Goal: Task Accomplishment & Management: Complete application form

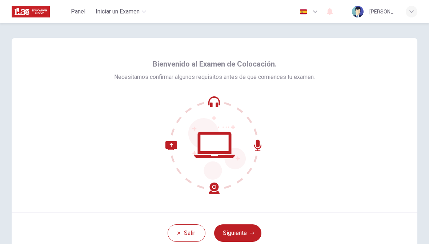
click at [237, 235] on button "Siguiente" at bounding box center [237, 232] width 47 height 17
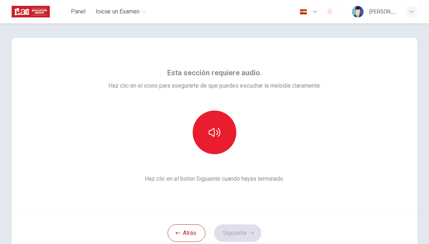
click at [215, 123] on button "button" at bounding box center [214, 132] width 44 height 44
click at [237, 234] on button "Siguiente" at bounding box center [237, 232] width 47 height 17
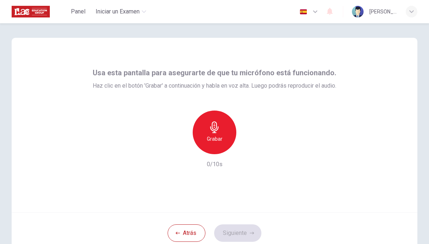
click at [213, 143] on h6 "Grabar" at bounding box center [215, 138] width 16 height 9
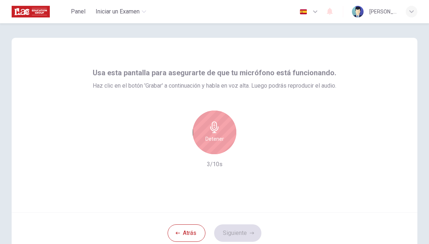
click at [216, 143] on div "Detener" at bounding box center [214, 132] width 44 height 44
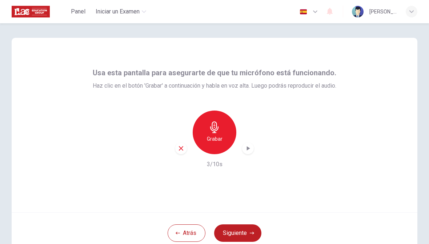
click at [247, 149] on icon "button" at bounding box center [248, 148] width 3 height 4
click at [244, 231] on button "Siguiente" at bounding box center [237, 232] width 47 height 17
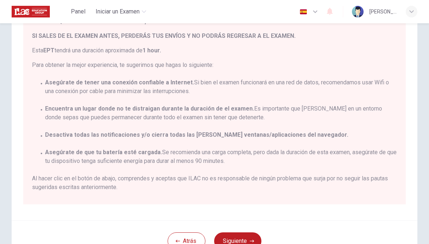
scroll to position [86, 0]
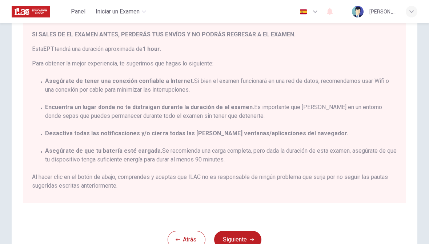
click at [312, 12] on icon "button" at bounding box center [314, 11] width 9 height 9
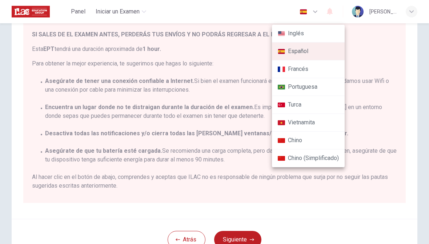
click at [313, 36] on li "Inglés" at bounding box center [308, 34] width 73 height 18
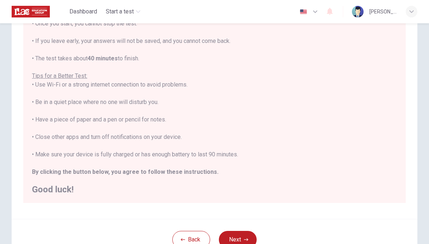
scroll to position [8, 0]
click at [307, 11] on img "button" at bounding box center [303, 11] width 9 height 5
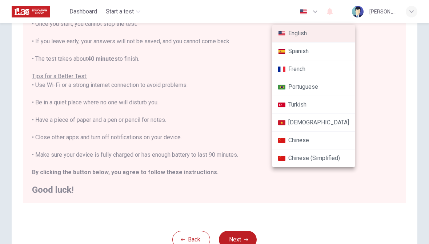
click at [324, 58] on li "Spanish" at bounding box center [313, 51] width 82 height 18
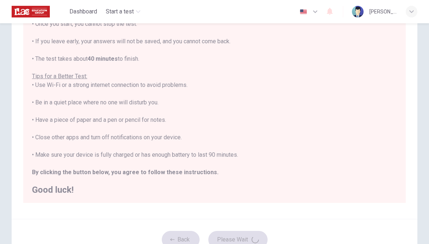
type input "es"
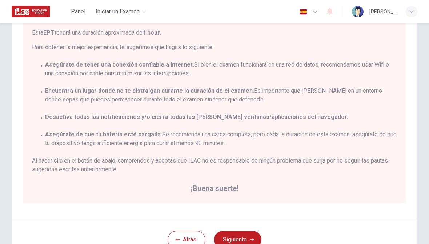
scroll to position [16, 0]
click at [249, 234] on button "Siguiente" at bounding box center [237, 239] width 47 height 17
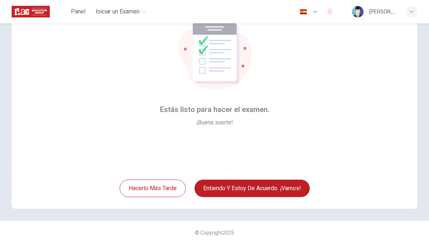
scroll to position [35, 0]
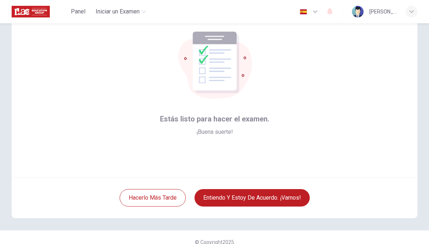
click at [285, 201] on button "Entiendo y estoy de acuerdo. ¡Vamos!" at bounding box center [251, 197] width 115 height 17
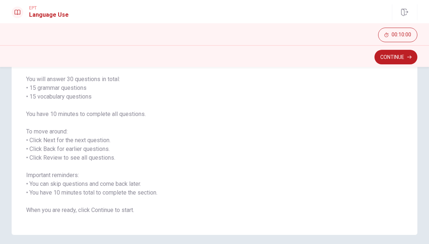
scroll to position [51, 0]
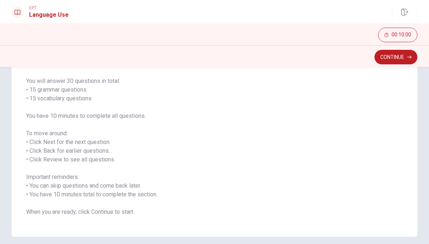
click at [408, 58] on icon "button" at bounding box center [409, 57] width 4 height 4
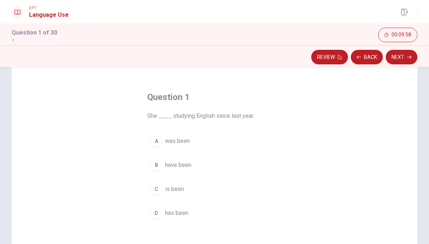
scroll to position [20, 0]
click at [155, 141] on div "A" at bounding box center [156, 141] width 12 height 12
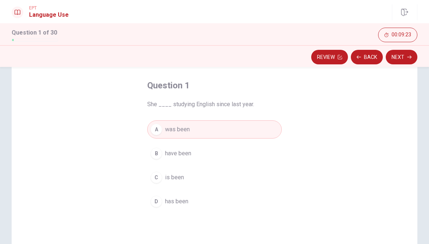
scroll to position [22, 0]
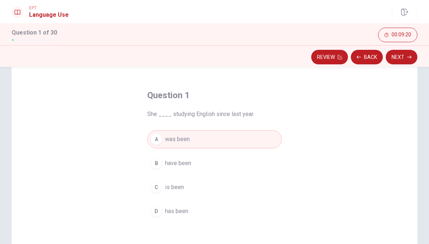
click at [410, 60] on button "Next" at bounding box center [401, 57] width 32 height 15
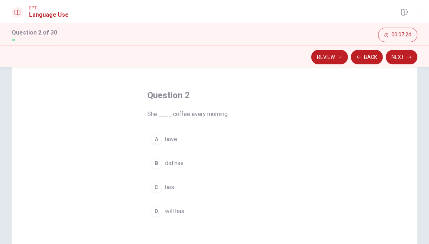
click at [160, 192] on button "C has" at bounding box center [214, 187] width 134 height 18
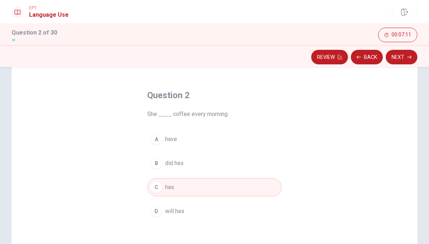
click at [401, 59] on button "Next" at bounding box center [401, 57] width 32 height 15
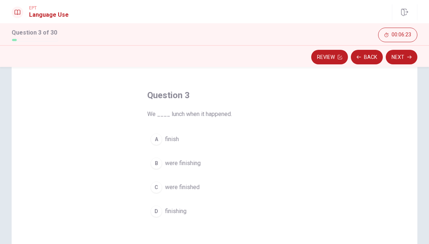
click at [158, 165] on div "B" at bounding box center [156, 163] width 12 height 12
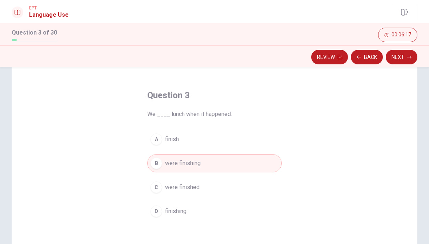
click at [405, 58] on button "Next" at bounding box center [401, 57] width 32 height 15
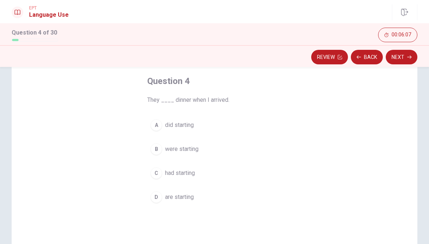
scroll to position [36, 0]
click at [162, 196] on div "D" at bounding box center [156, 197] width 12 height 12
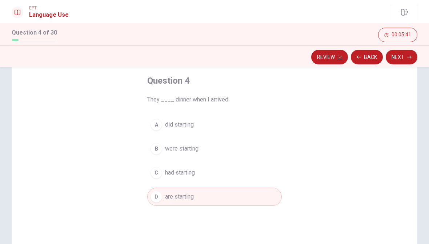
click at [409, 59] on icon "button" at bounding box center [409, 57] width 4 height 4
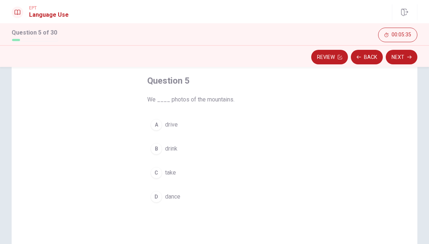
click at [155, 157] on button "B drink" at bounding box center [214, 148] width 134 height 18
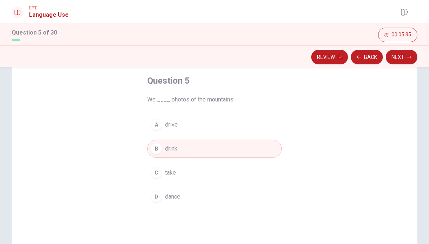
click at [155, 170] on div "C" at bounding box center [156, 173] width 12 height 12
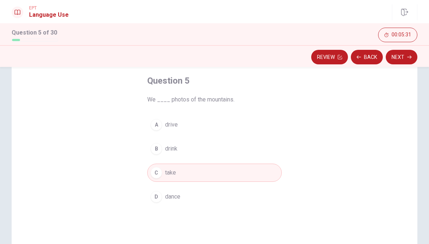
click at [404, 58] on button "Next" at bounding box center [401, 57] width 32 height 15
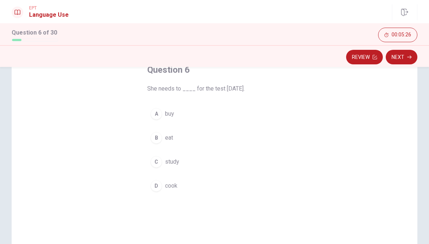
scroll to position [49, 0]
click at [159, 157] on div "C" at bounding box center [156, 160] width 12 height 12
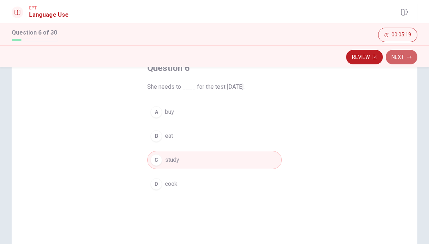
click at [402, 60] on button "Next" at bounding box center [401, 57] width 32 height 15
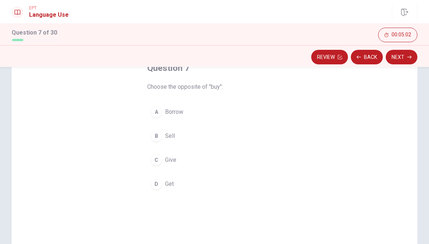
click at [149, 107] on button "A Borrow" at bounding box center [214, 112] width 134 height 18
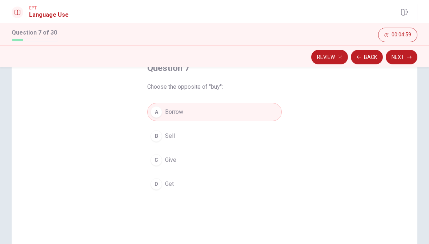
click at [408, 58] on icon "button" at bounding box center [409, 57] width 4 height 4
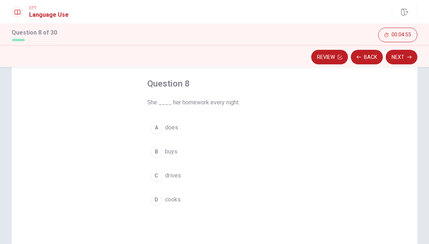
scroll to position [35, 0]
click at [158, 133] on button "A does" at bounding box center [214, 126] width 134 height 18
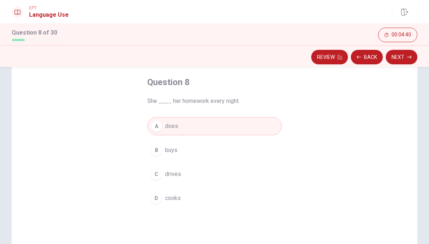
click at [405, 60] on button "Next" at bounding box center [401, 57] width 32 height 15
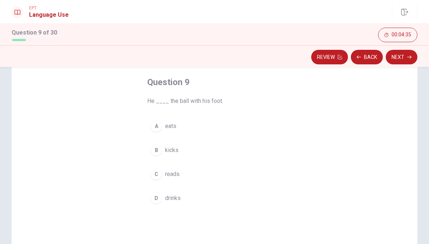
click at [364, 56] on button "Back" at bounding box center [366, 57] width 32 height 15
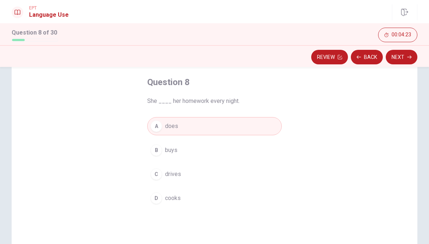
click at [409, 59] on button "Next" at bounding box center [401, 57] width 32 height 15
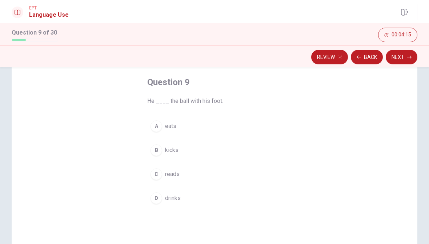
click at [162, 150] on button "B kicks" at bounding box center [214, 150] width 134 height 18
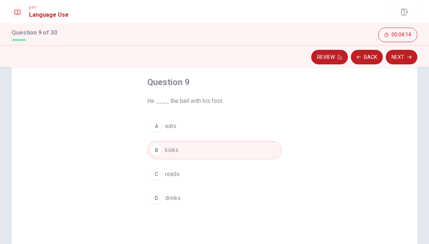
click at [406, 61] on button "Next" at bounding box center [401, 57] width 32 height 15
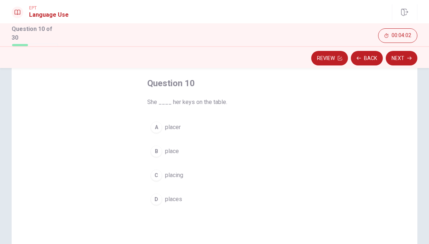
click at [162, 199] on button "D places" at bounding box center [214, 199] width 134 height 18
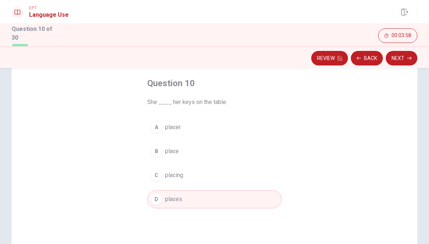
click at [401, 60] on button "Next" at bounding box center [401, 58] width 32 height 15
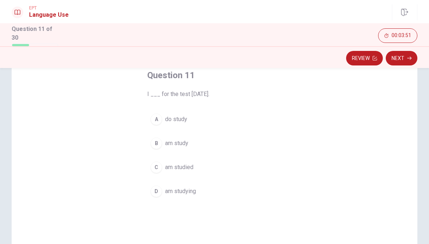
scroll to position [44, 0]
click at [159, 142] on div "B" at bounding box center [156, 143] width 12 height 12
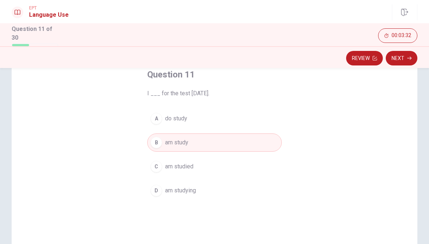
click at [400, 58] on button "Next" at bounding box center [401, 58] width 32 height 15
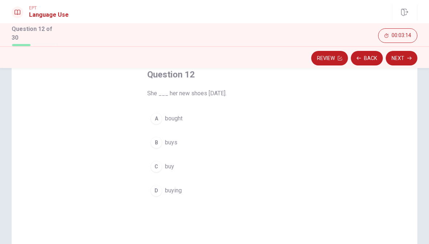
click at [162, 142] on button "B buys" at bounding box center [214, 142] width 134 height 18
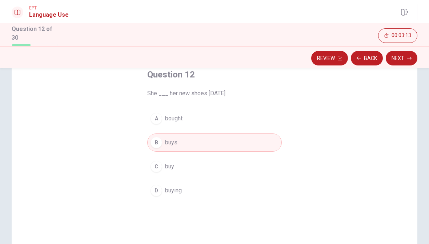
click at [402, 59] on button "Next" at bounding box center [401, 58] width 32 height 15
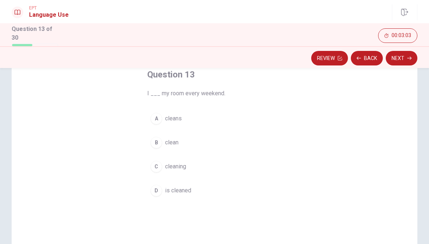
click at [162, 142] on button "B clean" at bounding box center [214, 142] width 134 height 18
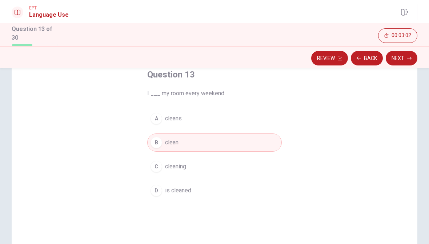
click at [402, 63] on button "Next" at bounding box center [401, 58] width 32 height 15
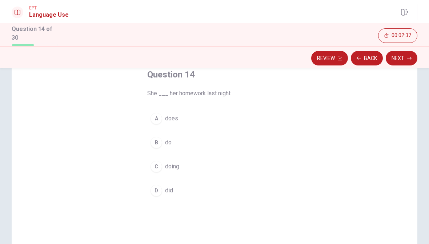
click at [157, 187] on div "D" at bounding box center [156, 190] width 12 height 12
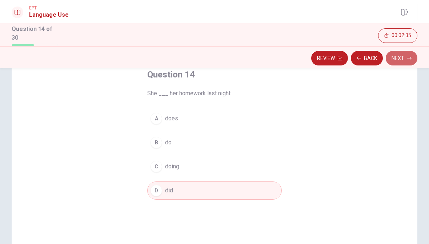
click at [405, 57] on button "Next" at bounding box center [401, 58] width 32 height 15
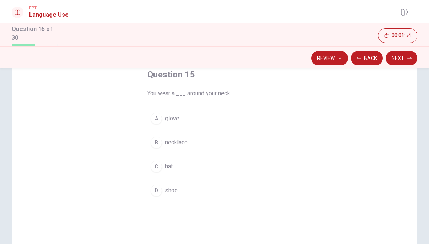
click at [158, 143] on div "B" at bounding box center [156, 143] width 12 height 12
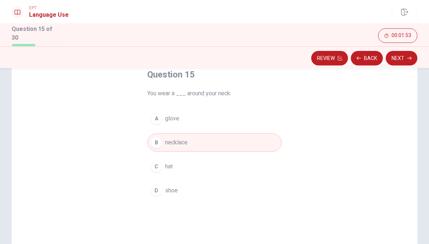
click at [401, 59] on button "Next" at bounding box center [401, 58] width 32 height 15
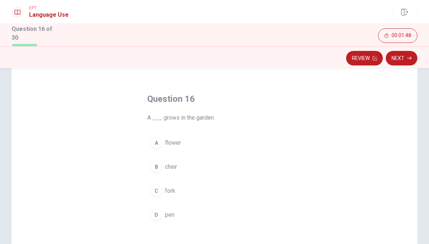
scroll to position [18, 0]
click at [154, 145] on div "A" at bounding box center [156, 144] width 12 height 12
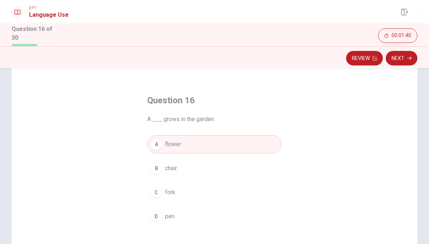
click at [402, 57] on button "Next" at bounding box center [401, 58] width 32 height 15
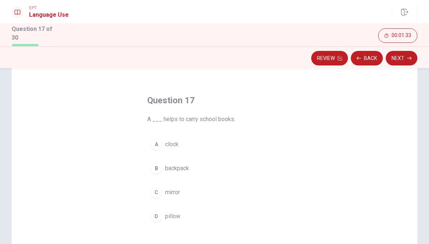
click at [165, 166] on button "B backpack" at bounding box center [214, 168] width 134 height 18
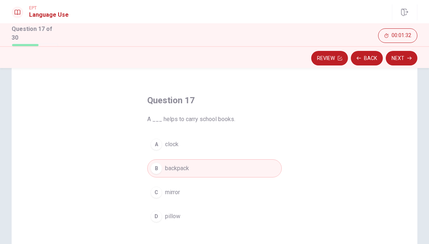
click at [406, 57] on button "Next" at bounding box center [401, 58] width 32 height 15
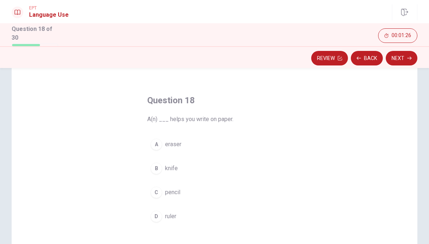
click at [157, 192] on div "C" at bounding box center [156, 192] width 12 height 12
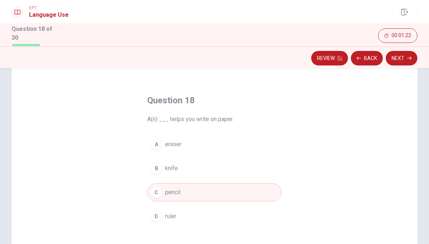
click at [406, 56] on button "Next" at bounding box center [401, 58] width 32 height 15
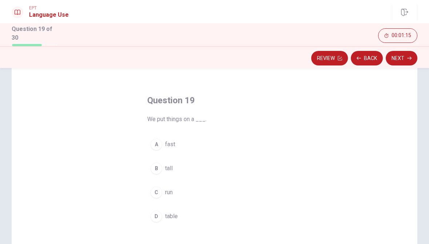
click at [159, 211] on div "D" at bounding box center [156, 216] width 12 height 12
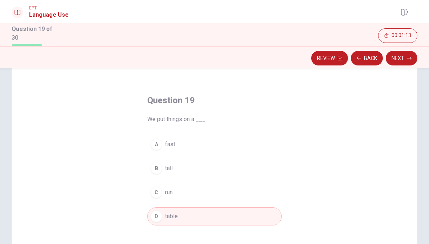
click at [402, 60] on button "Next" at bounding box center [401, 58] width 32 height 15
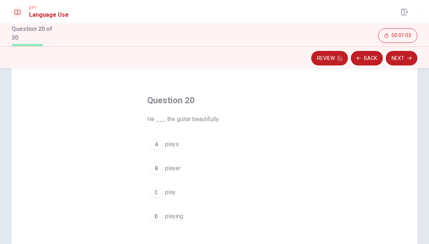
click at [164, 146] on button "A plays" at bounding box center [214, 144] width 134 height 18
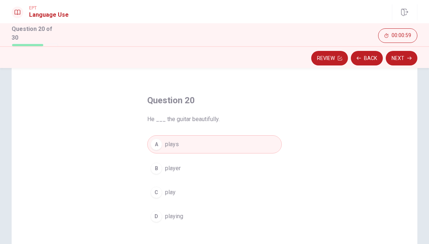
click at [403, 59] on button "Next" at bounding box center [401, 58] width 32 height 15
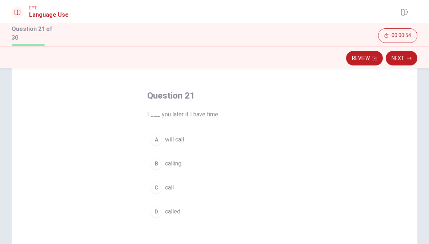
scroll to position [24, 0]
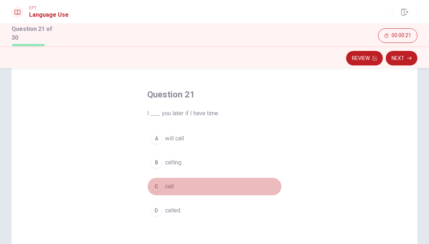
click at [157, 182] on div "C" at bounding box center [156, 186] width 12 height 12
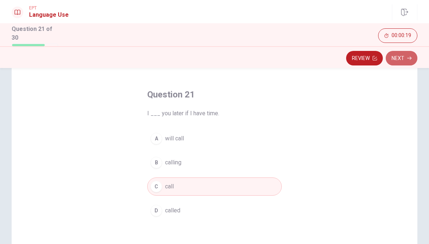
click at [403, 64] on button "Next" at bounding box center [401, 58] width 32 height 15
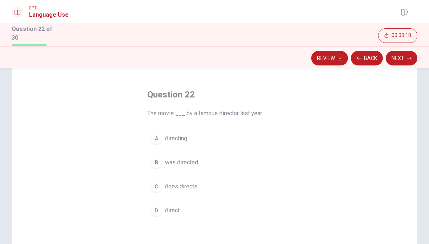
click at [156, 166] on div "B" at bounding box center [156, 163] width 12 height 12
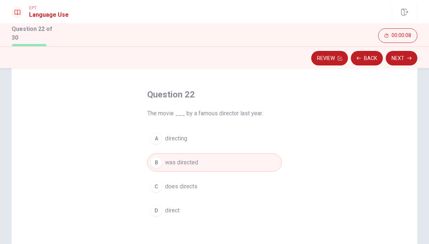
click at [409, 63] on button "Next" at bounding box center [401, 58] width 32 height 15
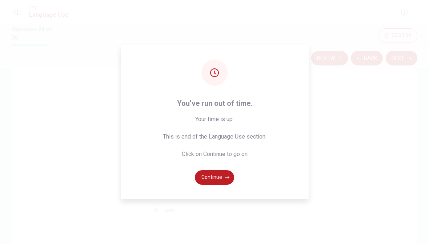
click at [222, 177] on button "Continue" at bounding box center [214, 177] width 39 height 15
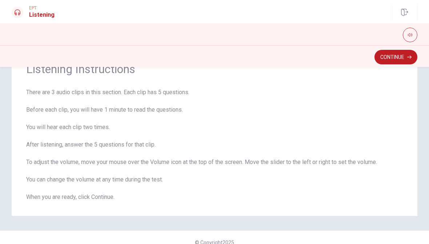
scroll to position [24, 0]
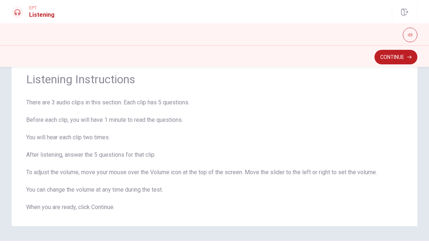
click at [393, 54] on button "Continue" at bounding box center [395, 57] width 43 height 15
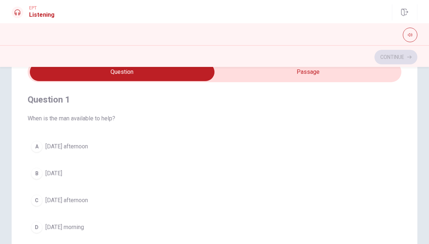
scroll to position [0, 0]
click at [44, 145] on button "A [DATE] afternoon" at bounding box center [214, 146] width 373 height 18
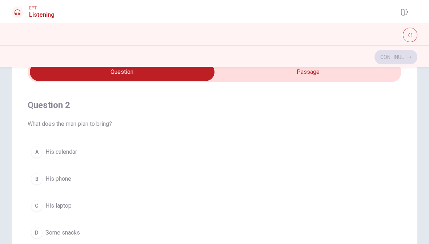
scroll to position [173, 0]
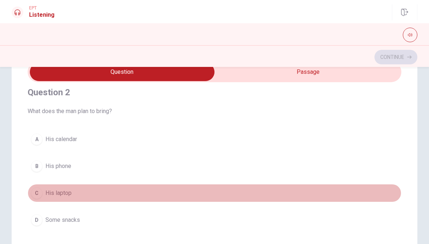
click at [45, 197] on button "C His laptop" at bounding box center [214, 193] width 373 height 18
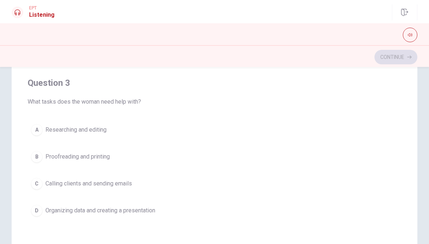
scroll to position [279, 0]
click at [409, 34] on icon "button" at bounding box center [409, 35] width 4 height 4
type input "1"
click at [412, 94] on div "Question 1 When is the man available to help? A [DATE] afternoon B [DATE] C [DA…" at bounding box center [214, 123] width 405 height 292
click at [389, 111] on div "Question 3 What tasks does the woman need help with? A Researching and editing …" at bounding box center [214, 148] width 373 height 166
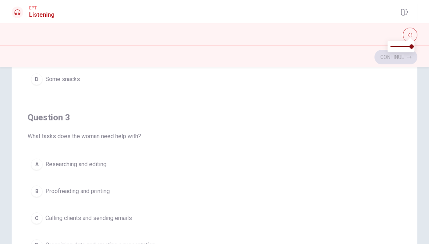
scroll to position [248, 0]
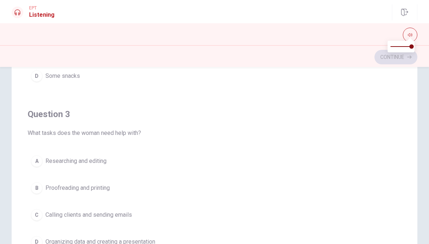
click at [41, 159] on div "A" at bounding box center [37, 161] width 12 height 12
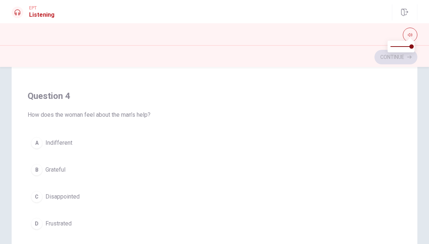
scroll to position [443, 0]
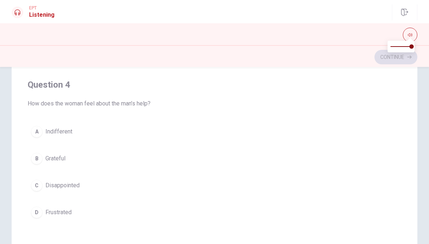
click at [40, 157] on div "B" at bounding box center [37, 159] width 12 height 12
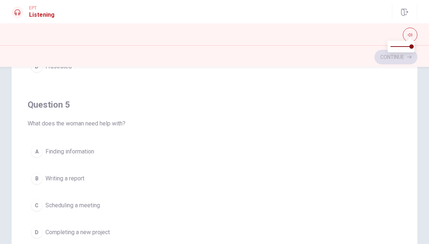
scroll to position [588, 0]
click at [35, 181] on div "B" at bounding box center [37, 178] width 12 height 12
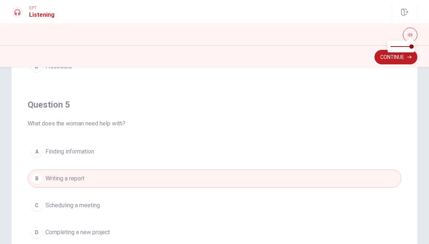
click at [405, 58] on button "Continue" at bounding box center [395, 57] width 43 height 15
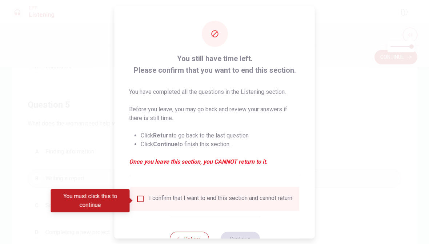
click at [138, 203] on input "You must click this to continue" at bounding box center [140, 198] width 9 height 9
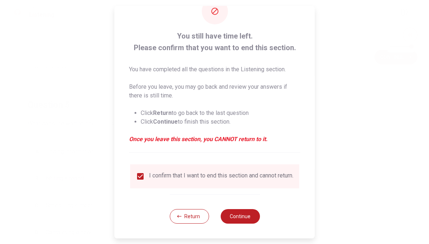
scroll to position [32, 0]
click at [242, 210] on button "Continue" at bounding box center [239, 216] width 39 height 15
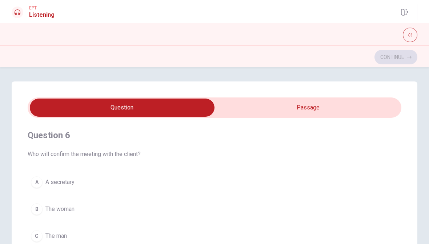
scroll to position [0, 0]
click at [425, 194] on div "Question 6 Who will confirm the meeting with the client? A A secretary B The wo…" at bounding box center [214, 227] width 429 height 292
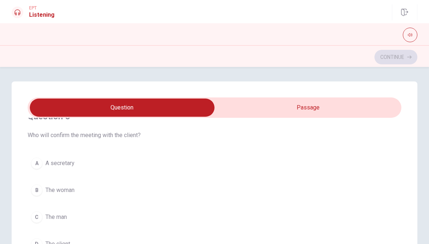
scroll to position [21, 0]
click at [41, 163] on div "B" at bounding box center [37, 163] width 12 height 12
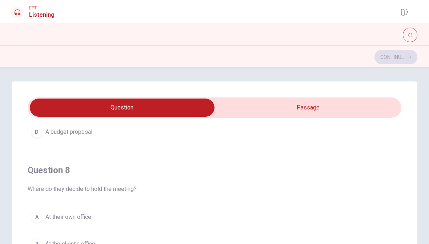
scroll to position [297, 0]
click at [76, 218] on span "At their own office" at bounding box center [68, 216] width 46 height 9
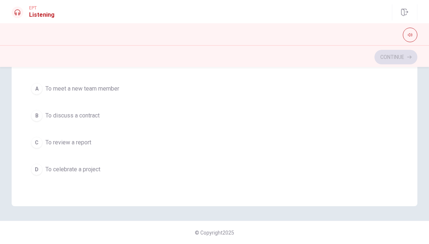
scroll to position [588, 0]
click at [37, 144] on div "C" at bounding box center [37, 143] width 12 height 12
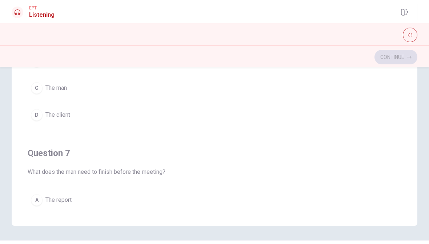
scroll to position [151, 0]
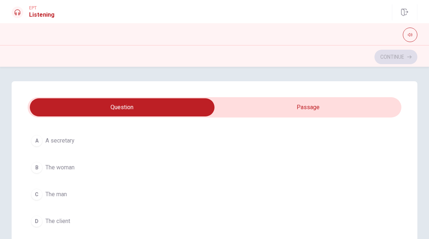
scroll to position [42, 0]
click at [41, 224] on div "D" at bounding box center [37, 221] width 12 height 12
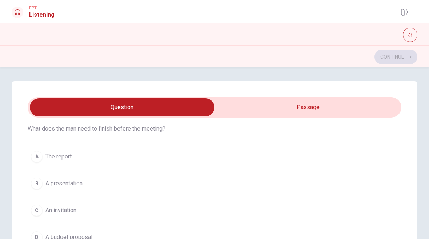
scroll to position [192, 0]
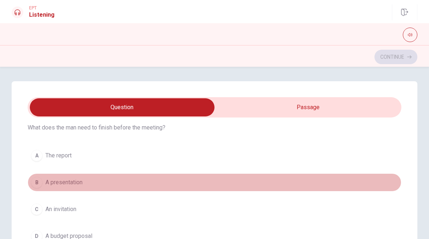
click at [43, 184] on button "B A presentation" at bounding box center [214, 183] width 373 height 18
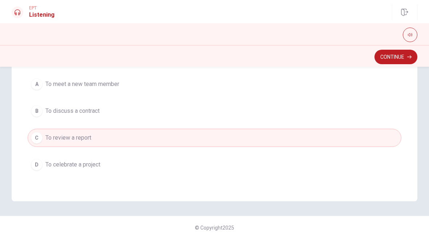
scroll to position [172, 0]
click at [397, 58] on button "Continue" at bounding box center [395, 57] width 43 height 15
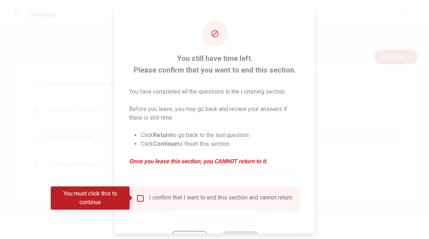
click at [141, 202] on input "You must click this to continue" at bounding box center [140, 198] width 9 height 9
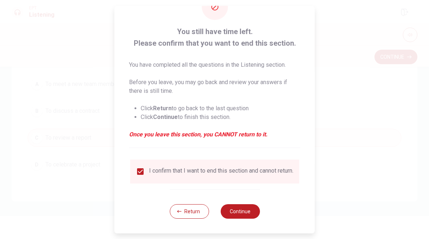
scroll to position [32, 0]
click at [238, 215] on button "Continue" at bounding box center [239, 211] width 39 height 15
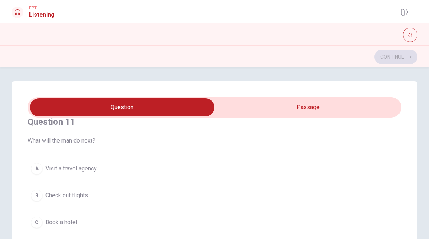
scroll to position [20, 0]
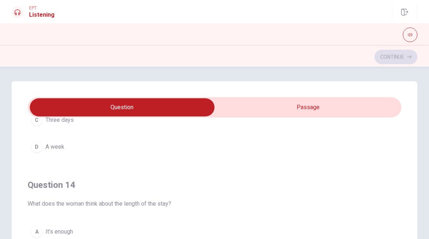
click at [40, 144] on div "D" at bounding box center [37, 147] width 12 height 12
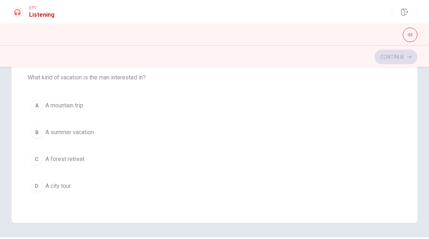
scroll to position [149, 0]
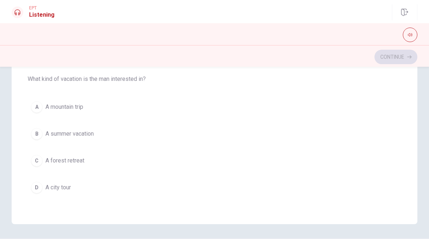
click at [42, 138] on button "B A summer vacation" at bounding box center [214, 134] width 373 height 18
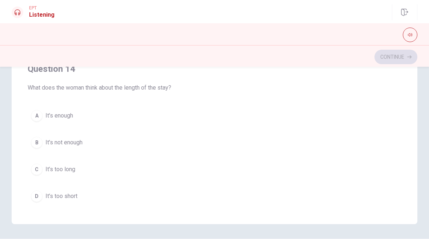
scroll to position [413, 0]
click at [61, 109] on button "A It’s enough" at bounding box center [214, 116] width 373 height 18
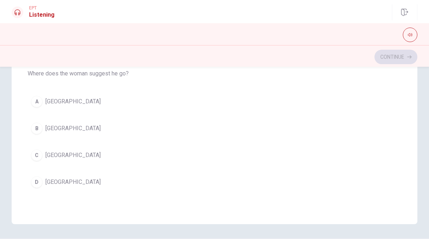
scroll to position [85, 0]
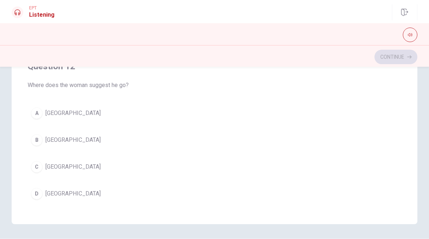
click at [42, 138] on div "B" at bounding box center [37, 140] width 12 height 12
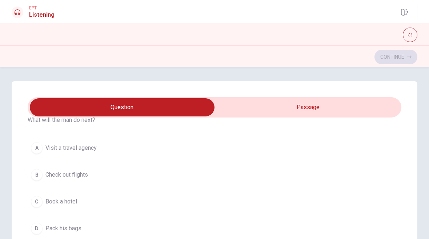
scroll to position [37, 0]
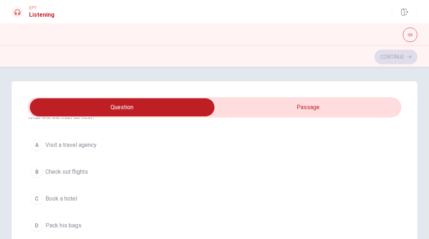
click at [45, 173] on span "Check out flights" at bounding box center [66, 172] width 42 height 9
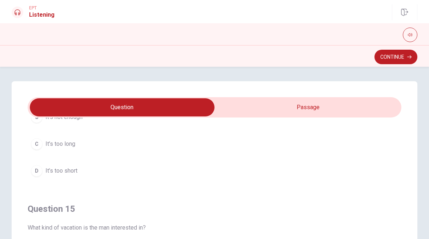
scroll to position [588, 0]
click at [402, 62] on button "Continue" at bounding box center [395, 57] width 43 height 15
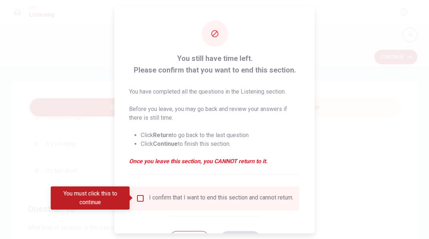
click at [137, 202] on input "You must click this to continue" at bounding box center [140, 198] width 9 height 9
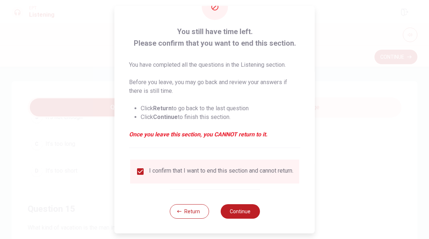
scroll to position [32, 0]
click at [243, 211] on button "Continue" at bounding box center [239, 211] width 39 height 15
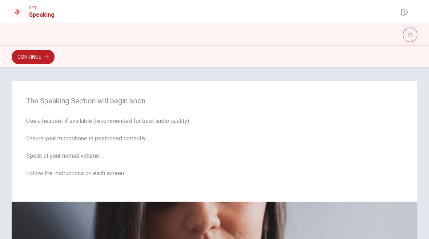
scroll to position [0, 0]
click at [36, 57] on button "Continue" at bounding box center [33, 57] width 43 height 15
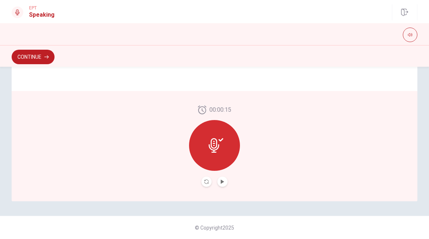
scroll to position [196, 0]
click at [214, 140] on icon at bounding box center [215, 145] width 15 height 15
click at [219, 144] on icon at bounding box center [215, 145] width 15 height 15
click at [221, 141] on icon at bounding box center [220, 139] width 5 height 3
click at [222, 182] on icon "Play Audio" at bounding box center [221, 182] width 3 height 4
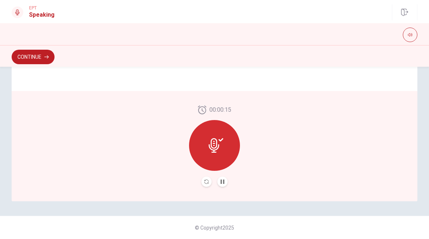
click at [208, 178] on button "Record Again" at bounding box center [206, 182] width 10 height 10
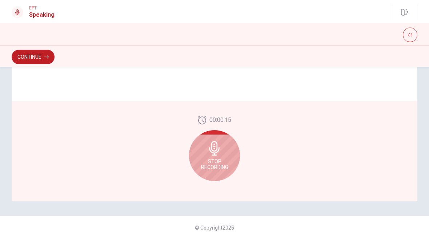
click at [222, 166] on span "Stop Recording" at bounding box center [214, 165] width 27 height 12
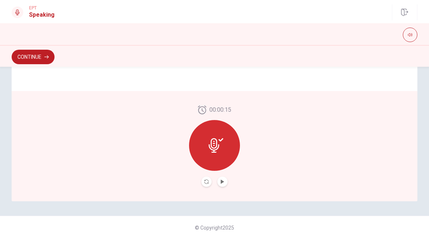
click at [219, 183] on button "Play Audio" at bounding box center [222, 182] width 10 height 10
click at [205, 178] on button "Record Again" at bounding box center [206, 182] width 10 height 10
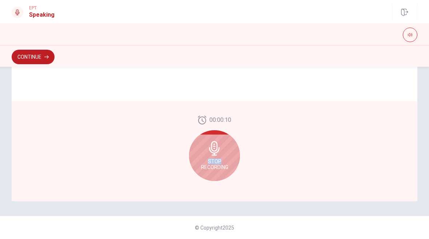
click at [213, 170] on div "Stop Recording" at bounding box center [214, 155] width 51 height 51
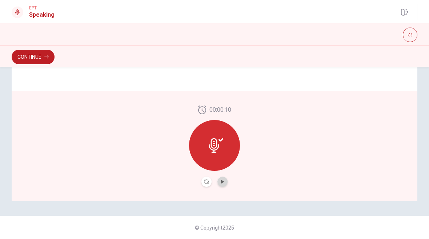
click at [224, 182] on button "Play Audio" at bounding box center [222, 182] width 10 height 10
click at [48, 55] on icon "button" at bounding box center [46, 57] width 4 height 4
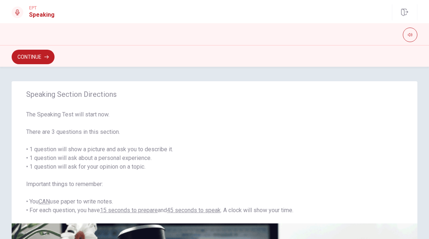
scroll to position [0, 0]
click at [42, 55] on button "Continue" at bounding box center [33, 57] width 43 height 15
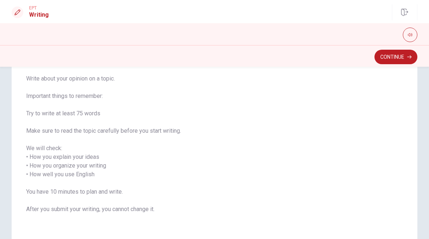
scroll to position [54, 0]
click at [401, 54] on button "Continue" at bounding box center [395, 57] width 43 height 15
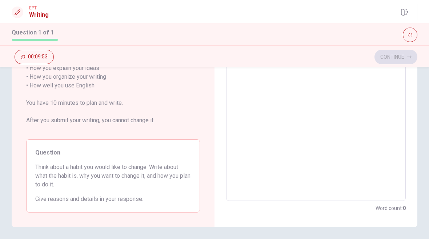
scroll to position [131, 0]
